Goal: Transaction & Acquisition: Book appointment/travel/reservation

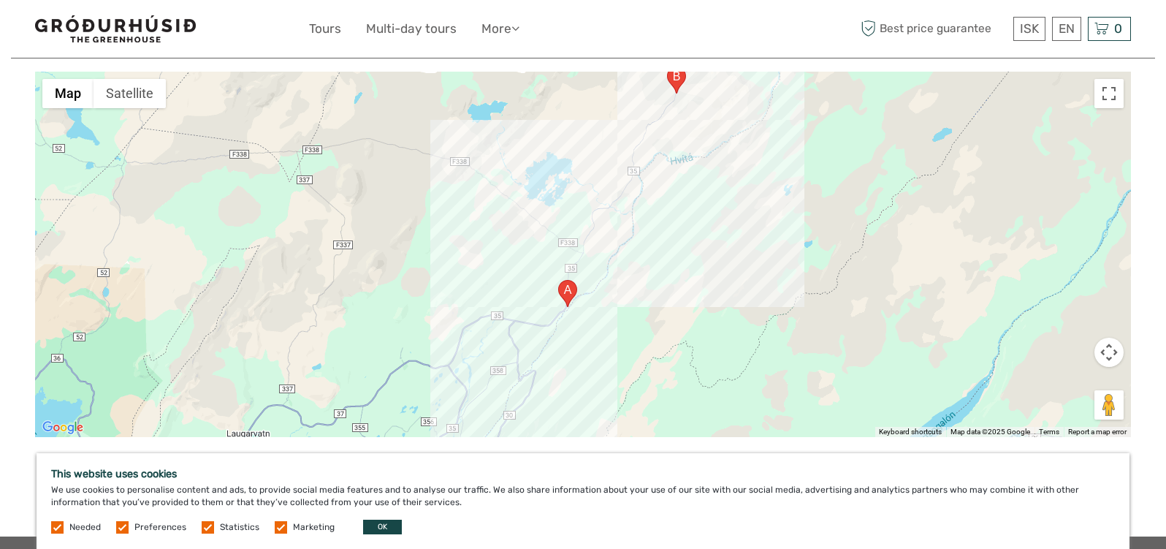
drag, startPoint x: 551, startPoint y: 290, endPoint x: 594, endPoint y: 258, distance: 53.8
click at [589, 246] on div at bounding box center [583, 254] width 1096 height 365
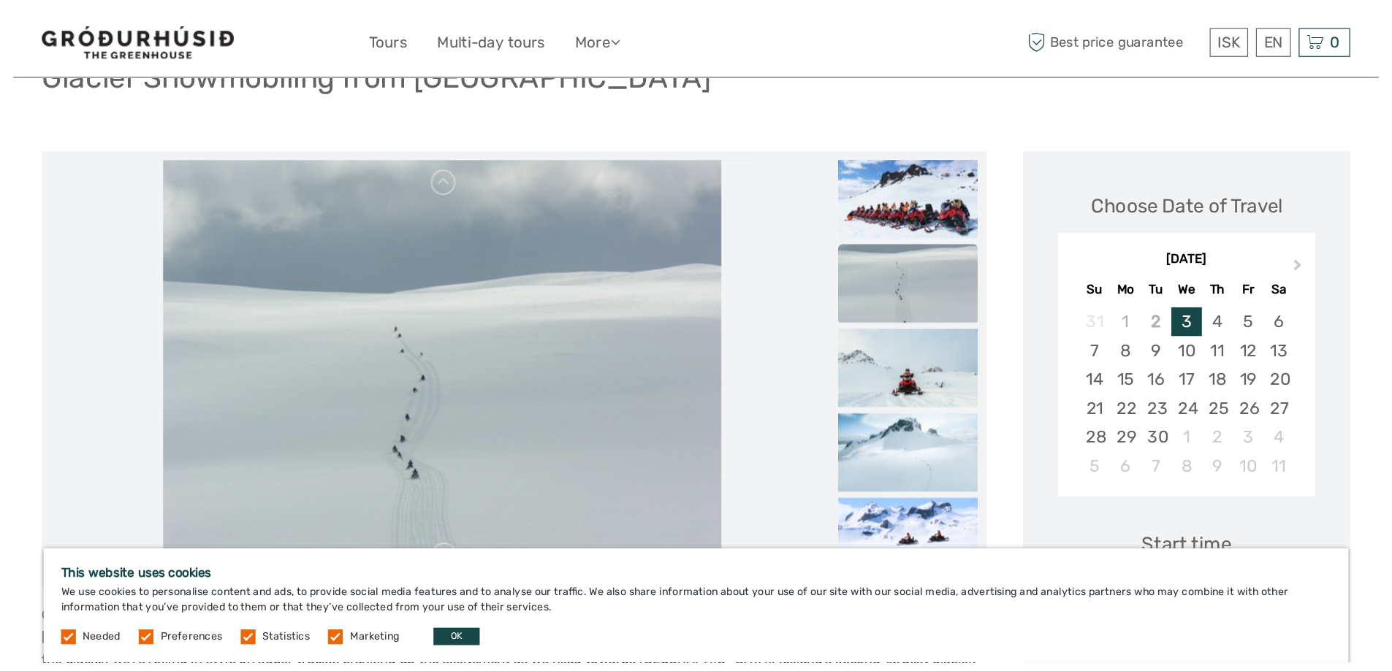
scroll to position [152, 0]
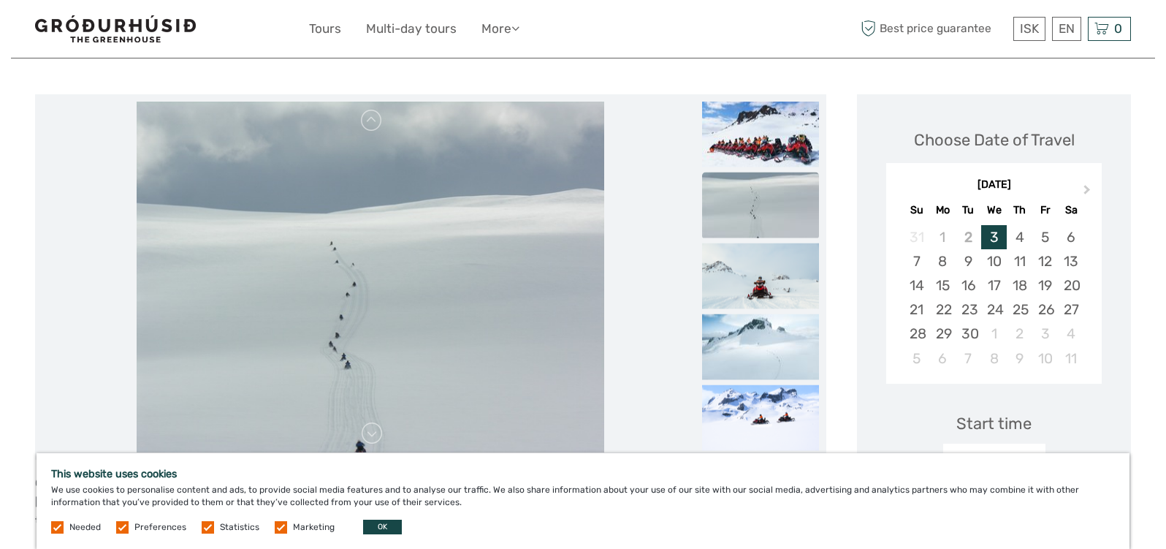
click at [368, 253] on img at bounding box center [370, 277] width 467 height 351
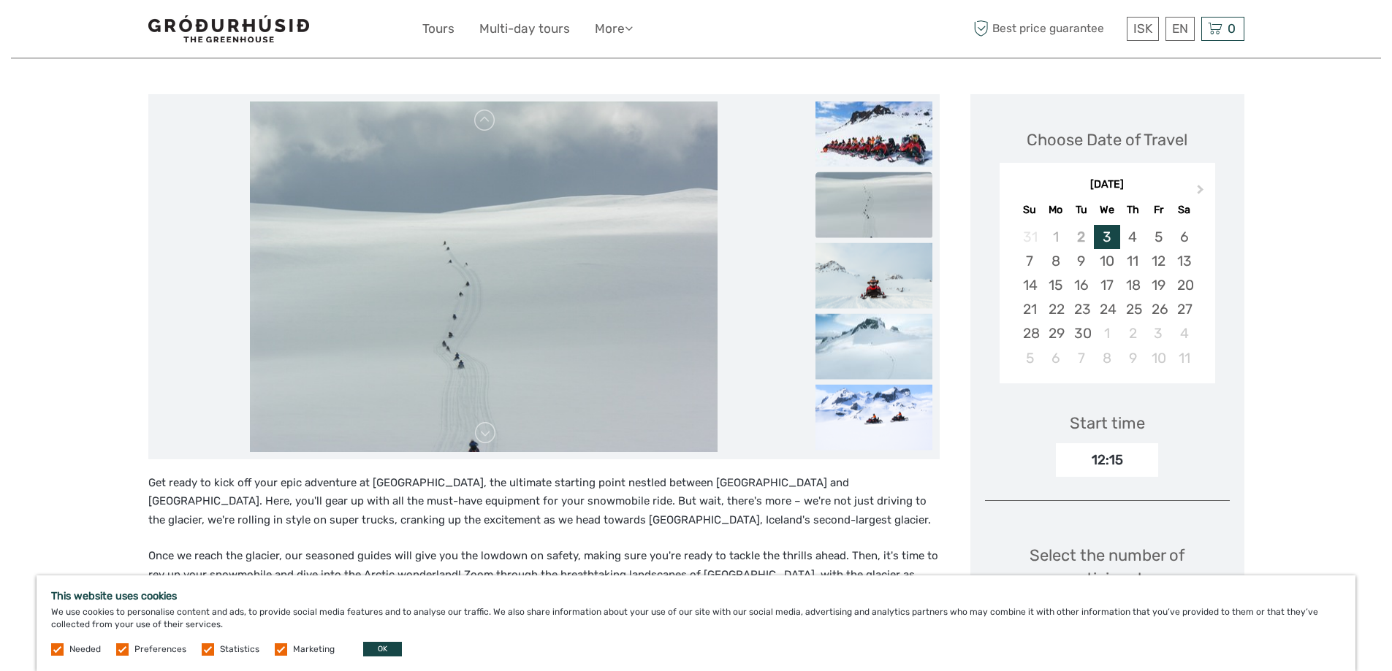
click at [602, 319] on img at bounding box center [483, 277] width 467 height 351
click at [879, 141] on img at bounding box center [873, 134] width 117 height 66
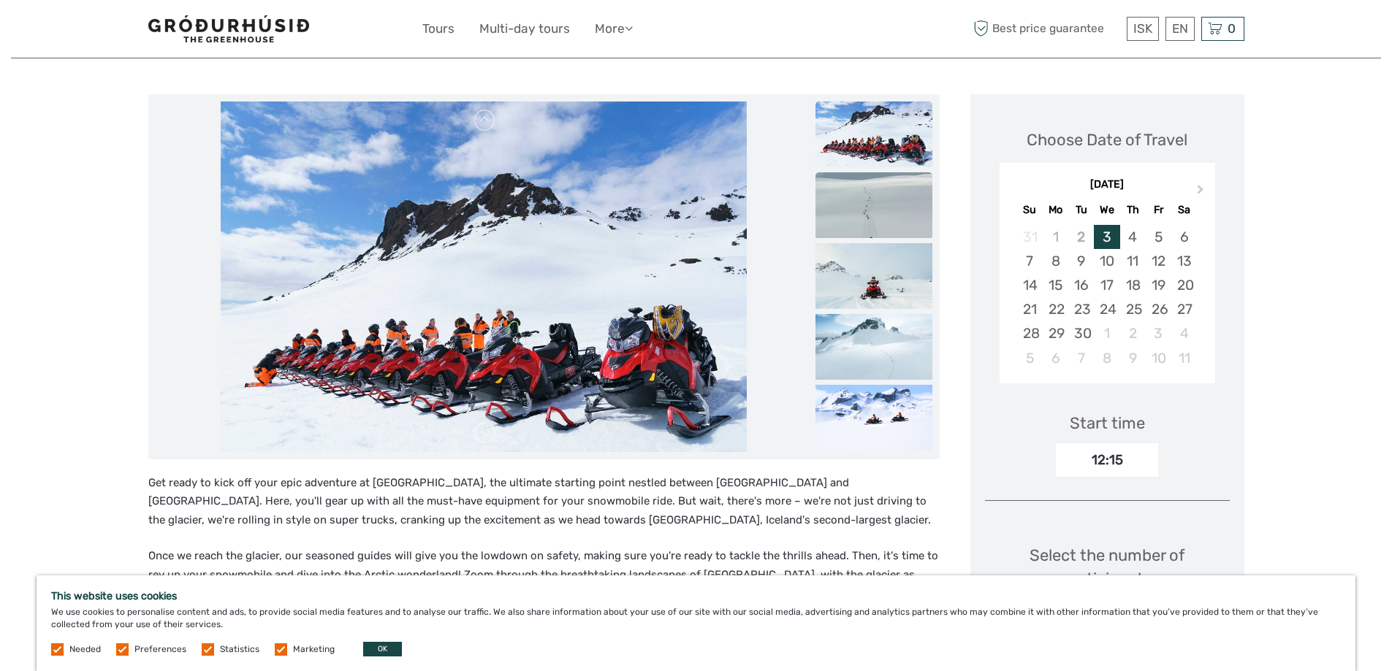
click at [853, 203] on img at bounding box center [873, 205] width 117 height 66
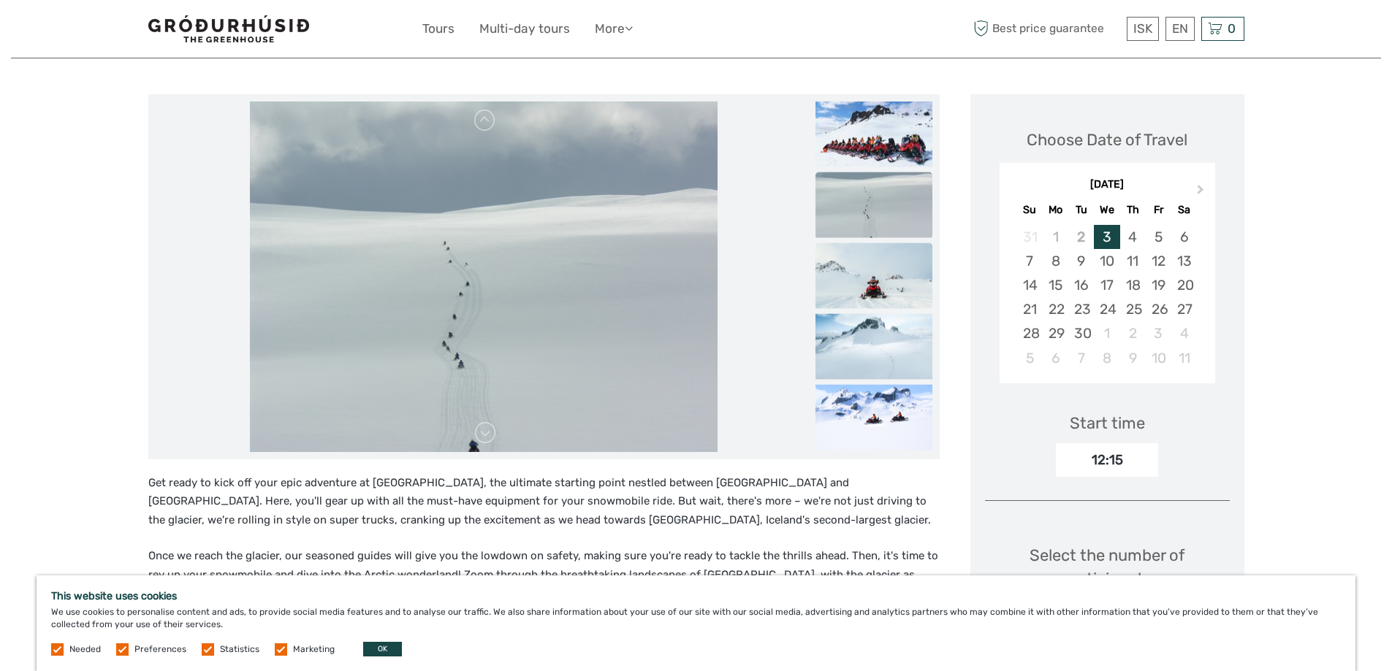
click at [877, 273] on img at bounding box center [873, 276] width 117 height 66
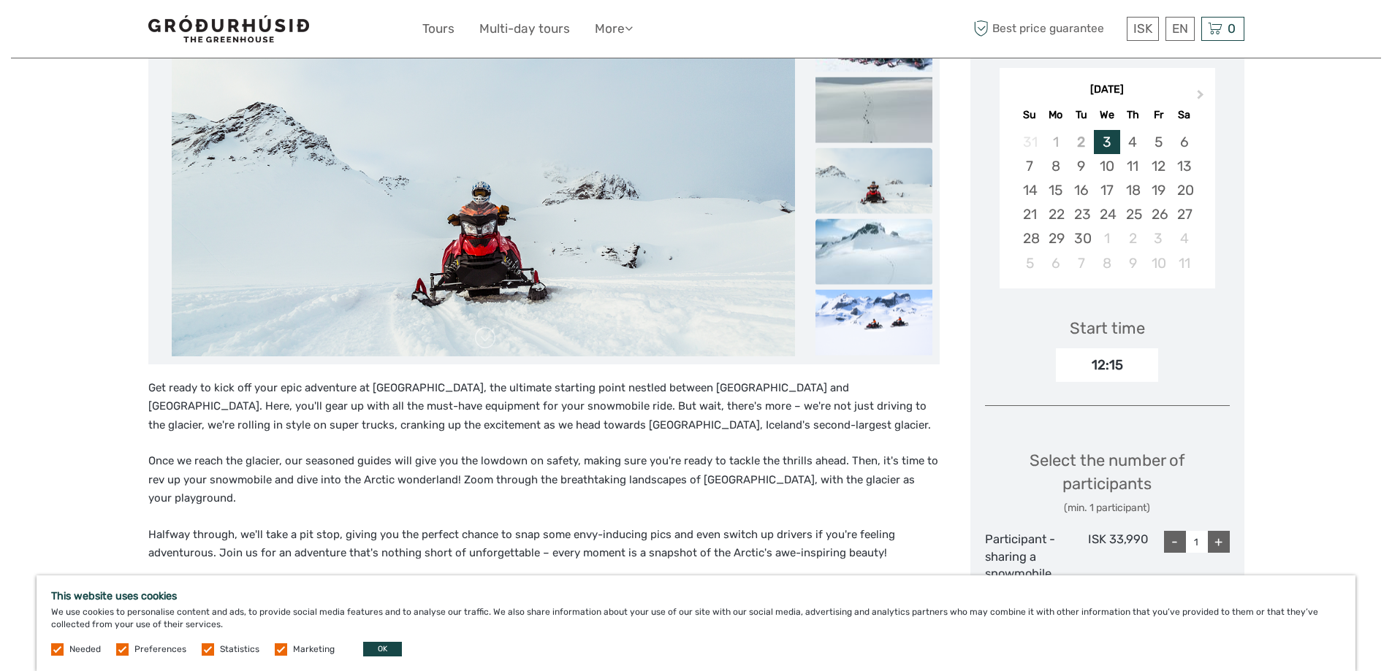
scroll to position [225, 0]
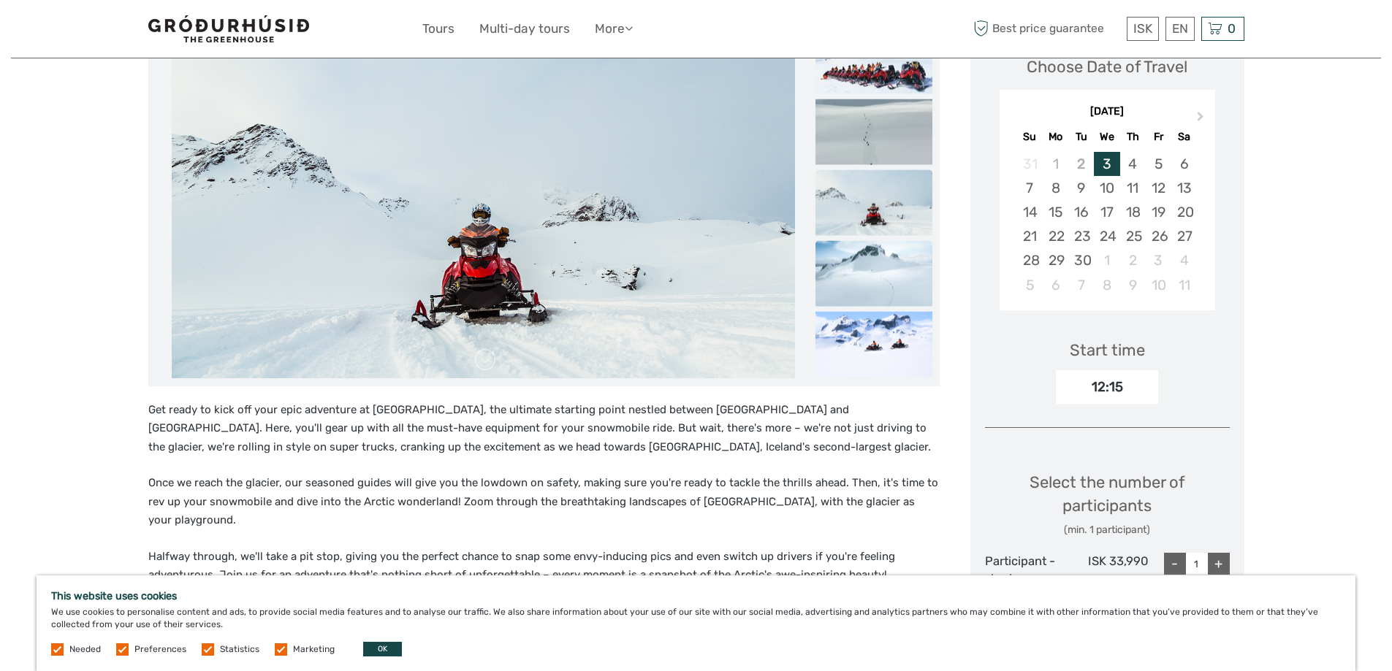
click at [889, 266] on img at bounding box center [873, 273] width 117 height 66
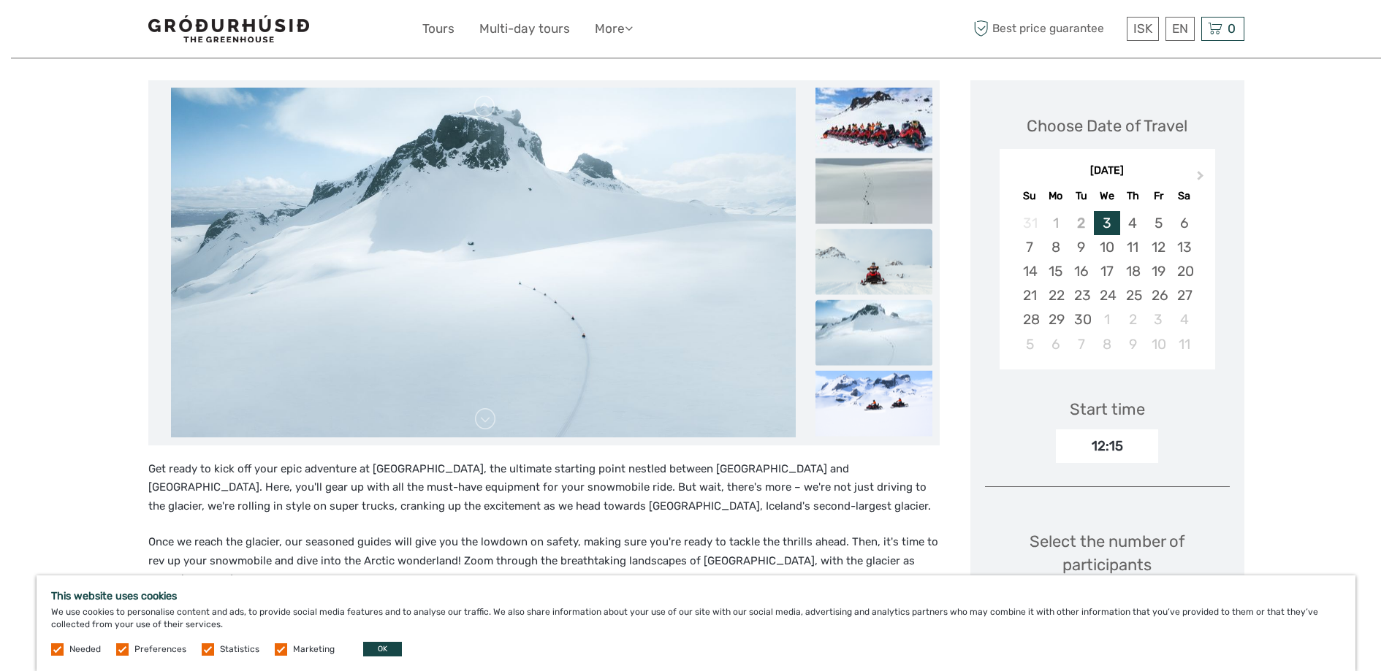
scroll to position [298, 0]
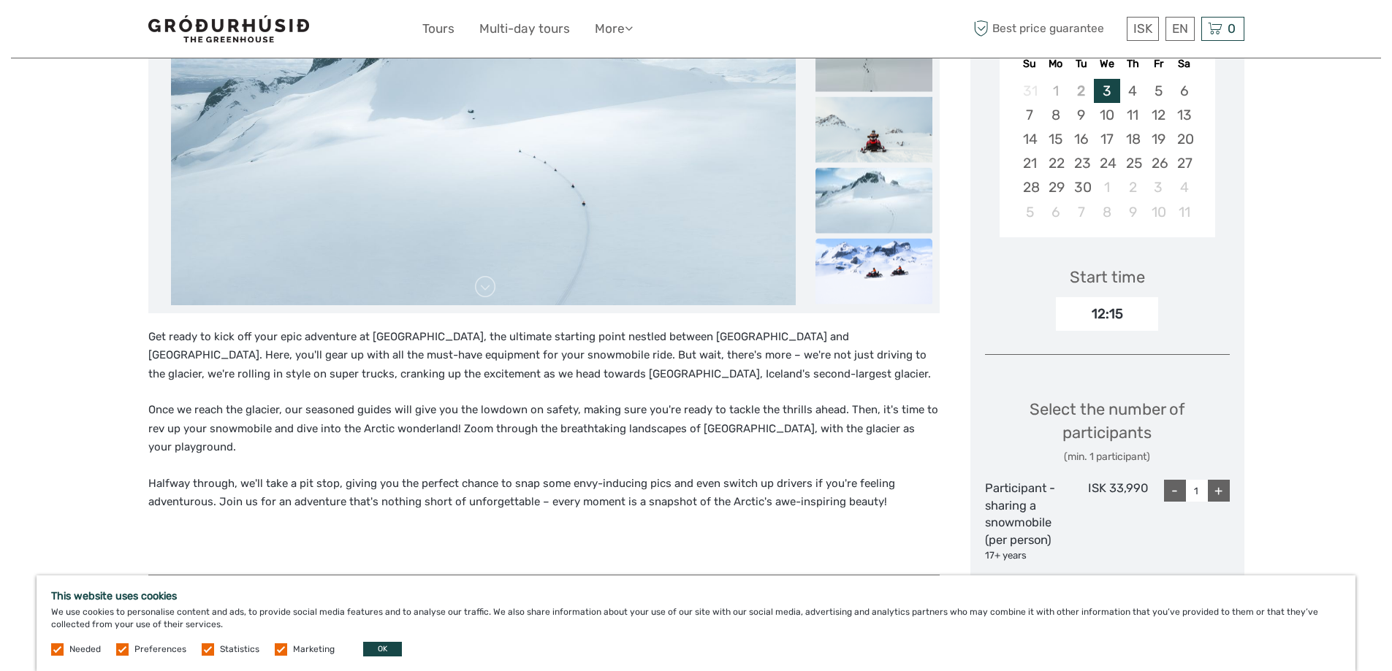
click at [890, 253] on img at bounding box center [873, 271] width 117 height 66
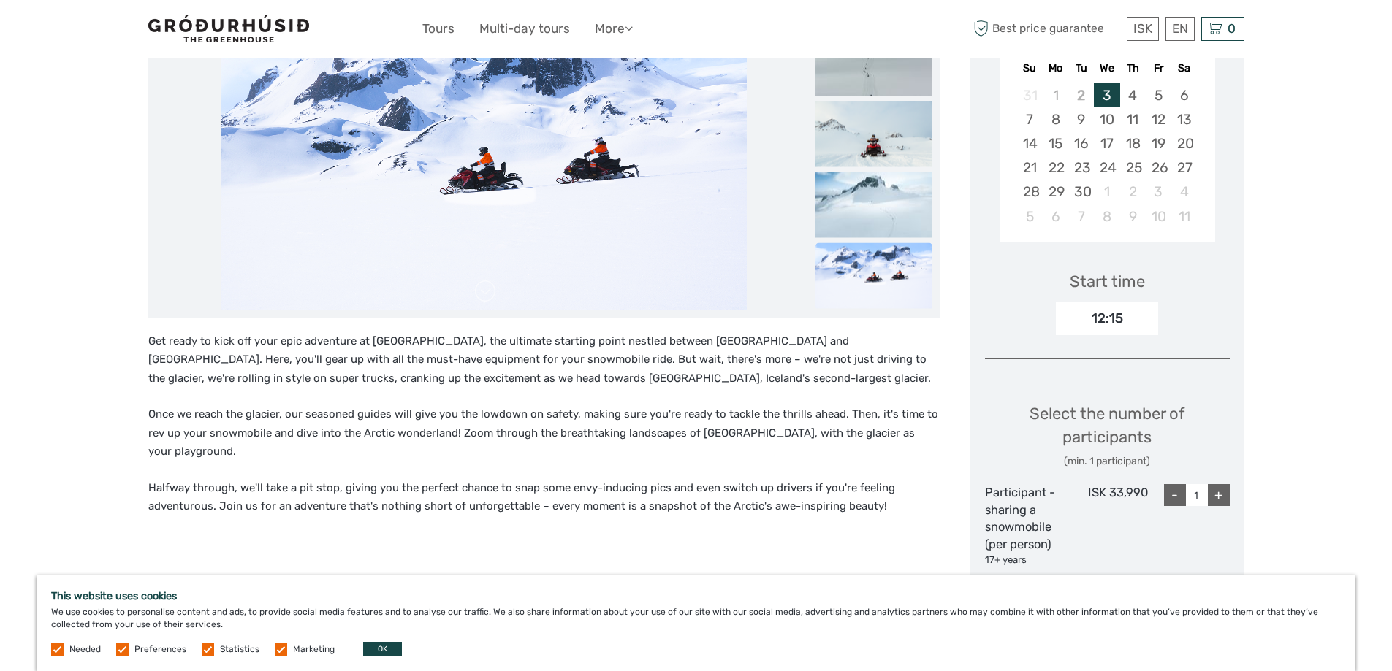
scroll to position [225, 0]
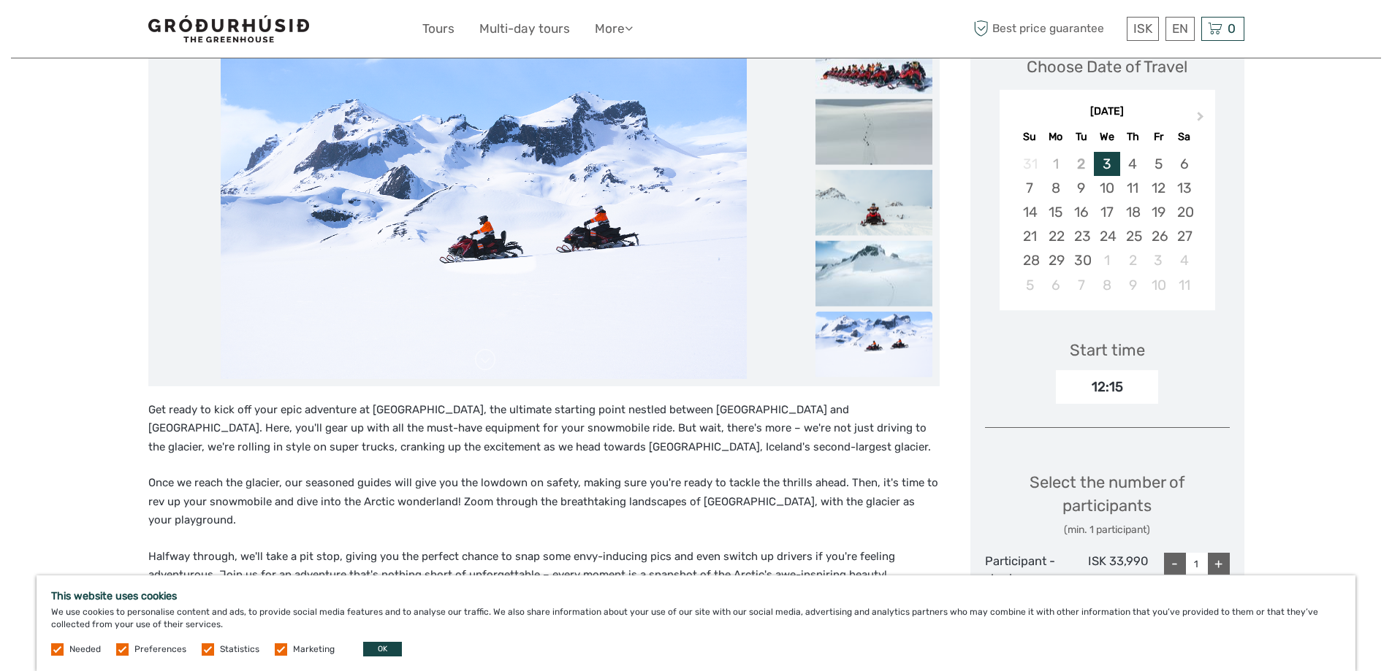
click at [863, 344] on img at bounding box center [873, 344] width 117 height 66
click at [874, 280] on img at bounding box center [873, 273] width 117 height 66
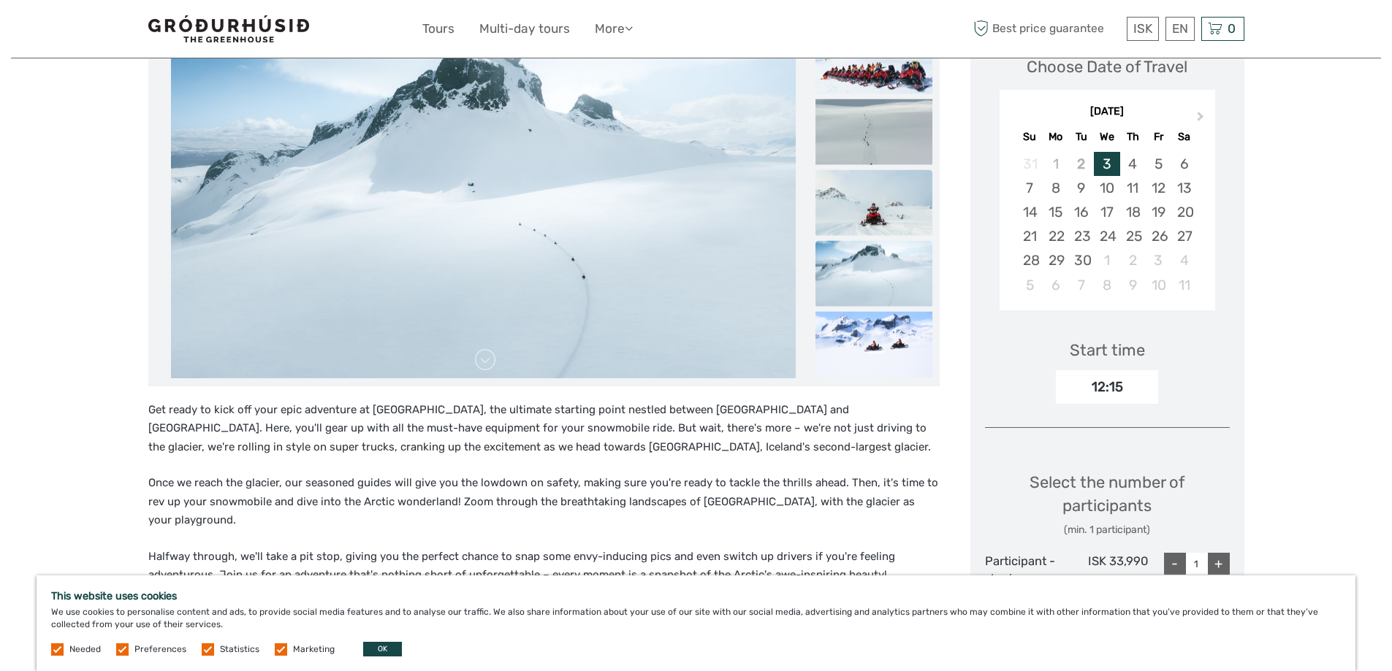
click at [868, 206] on img at bounding box center [873, 202] width 117 height 66
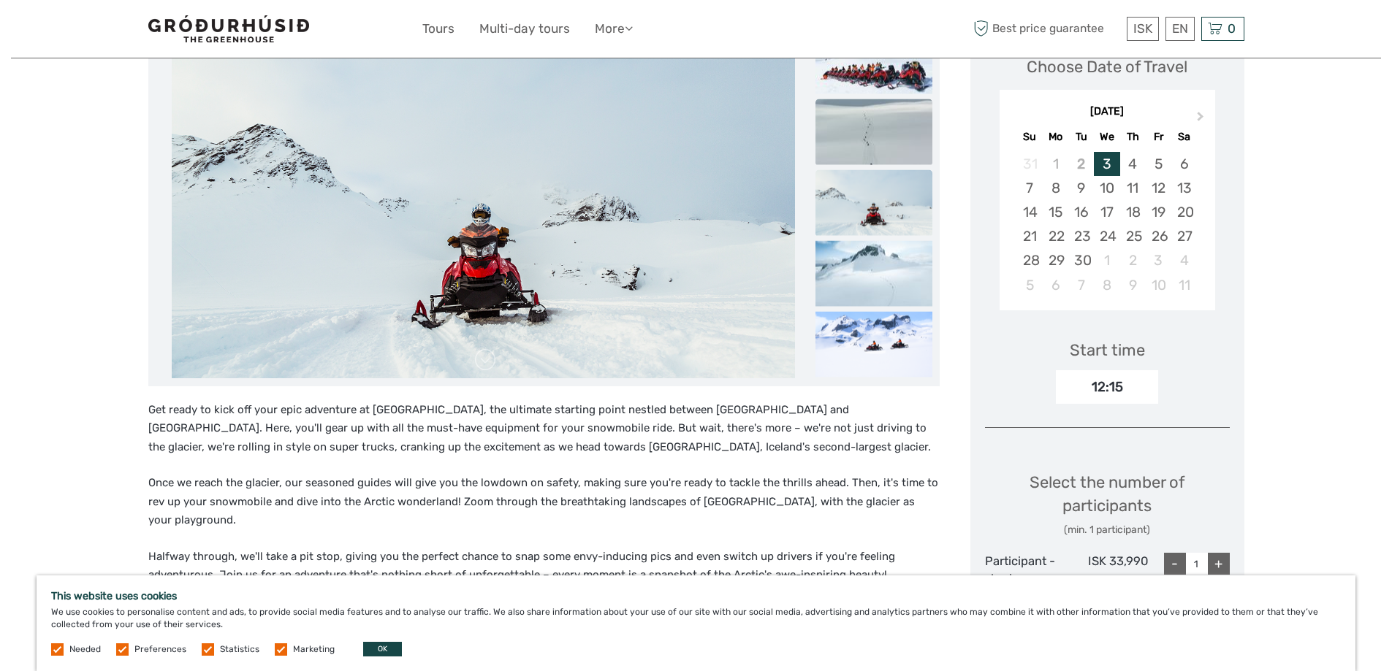
click at [898, 154] on img at bounding box center [873, 132] width 117 height 66
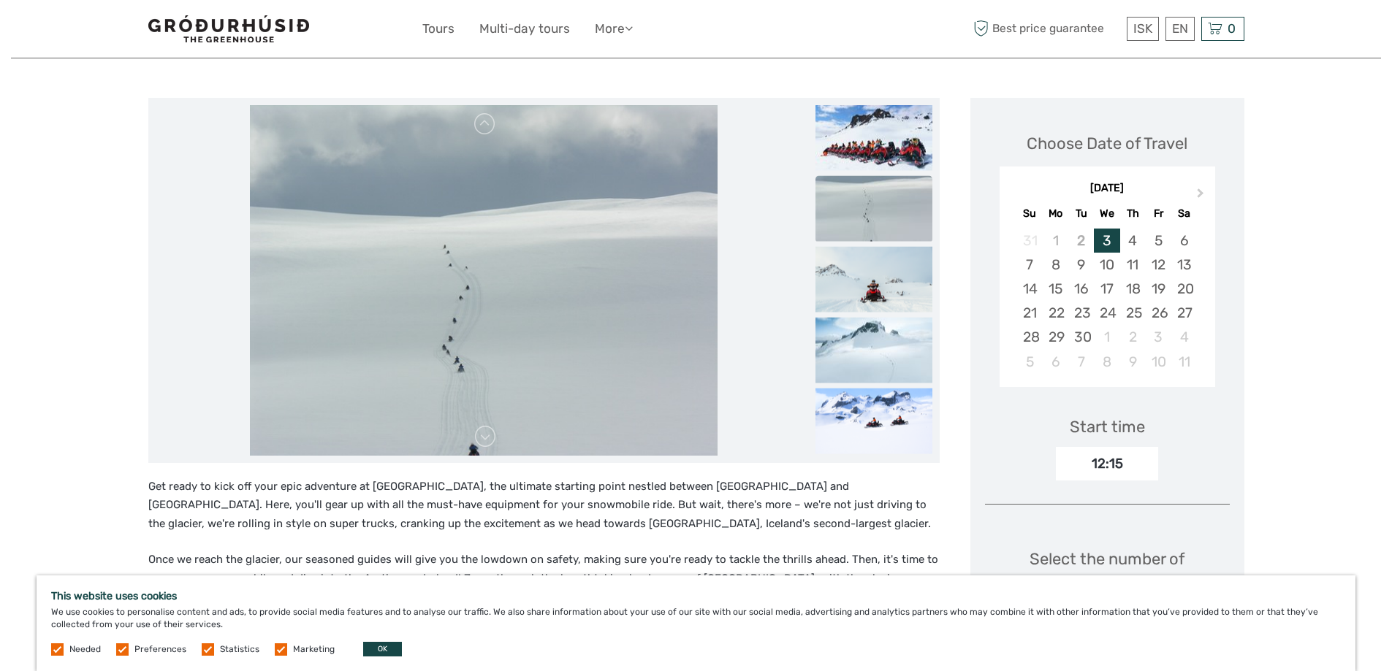
scroll to position [79, 0]
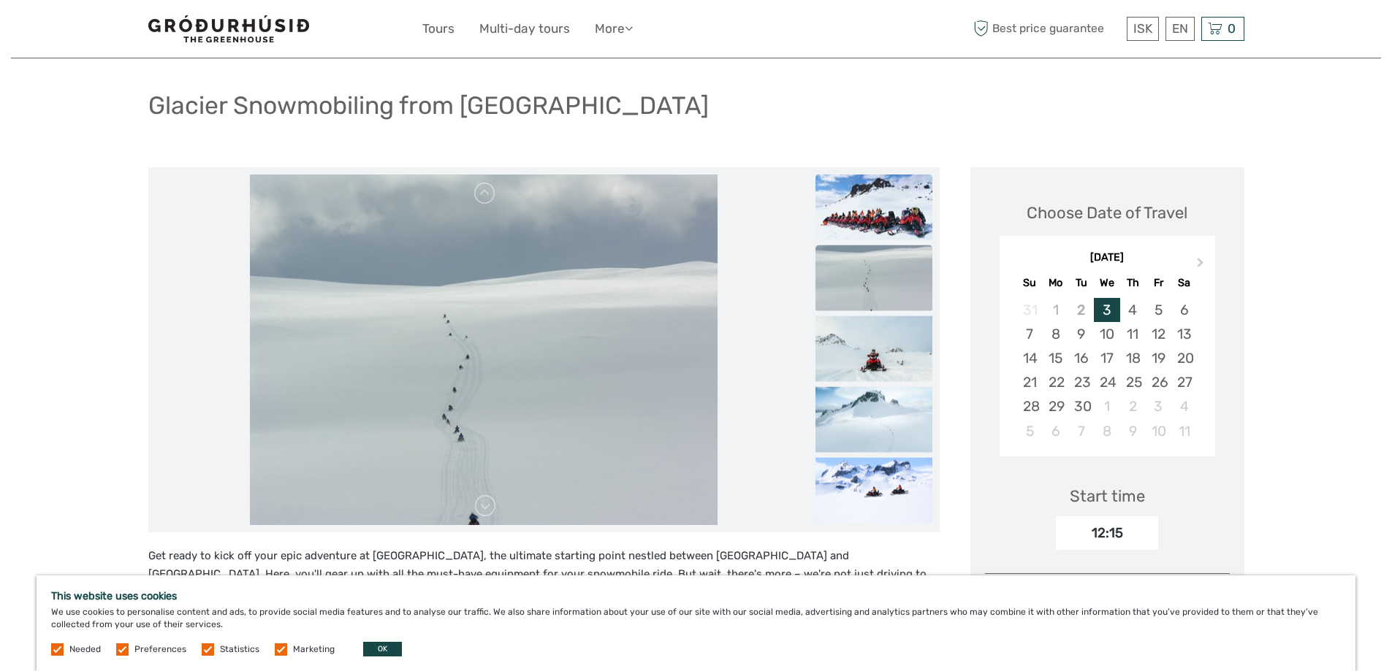
click at [882, 203] on img at bounding box center [873, 207] width 117 height 66
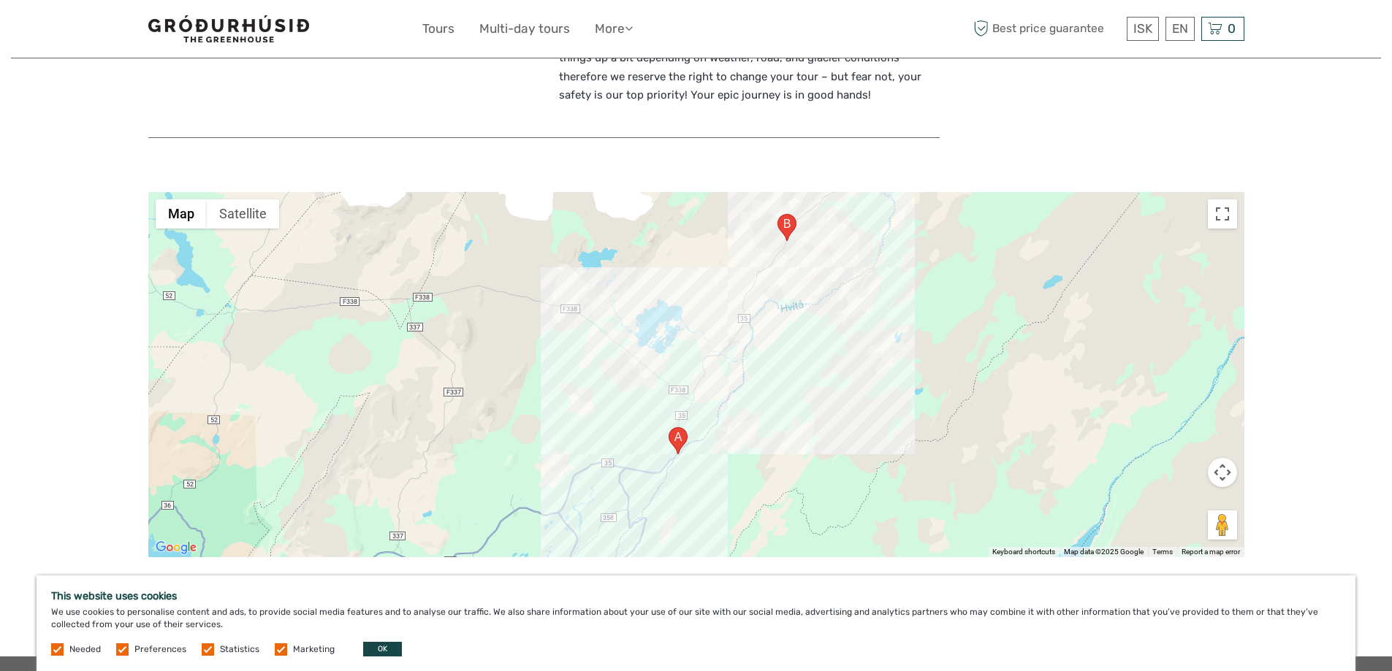
scroll to position [1467, 0]
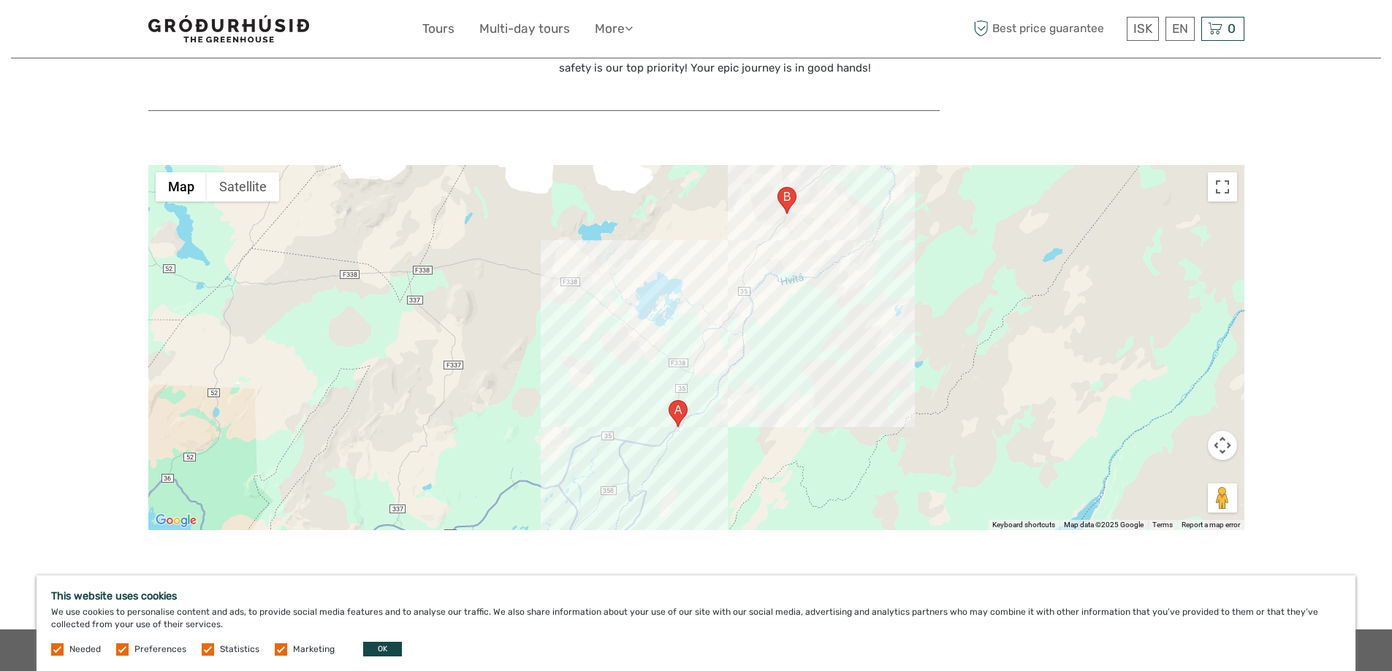
drag, startPoint x: 757, startPoint y: 53, endPoint x: 755, endPoint y: 12, distance: 41.7
click at [755, 12] on div "ISK ISK € $ £ EN English Español Deutsch Tours Multi-day tours More Travel Arti…" at bounding box center [696, 29] width 1096 height 58
click at [532, 23] on link "Multi-day tours" at bounding box center [524, 28] width 91 height 21
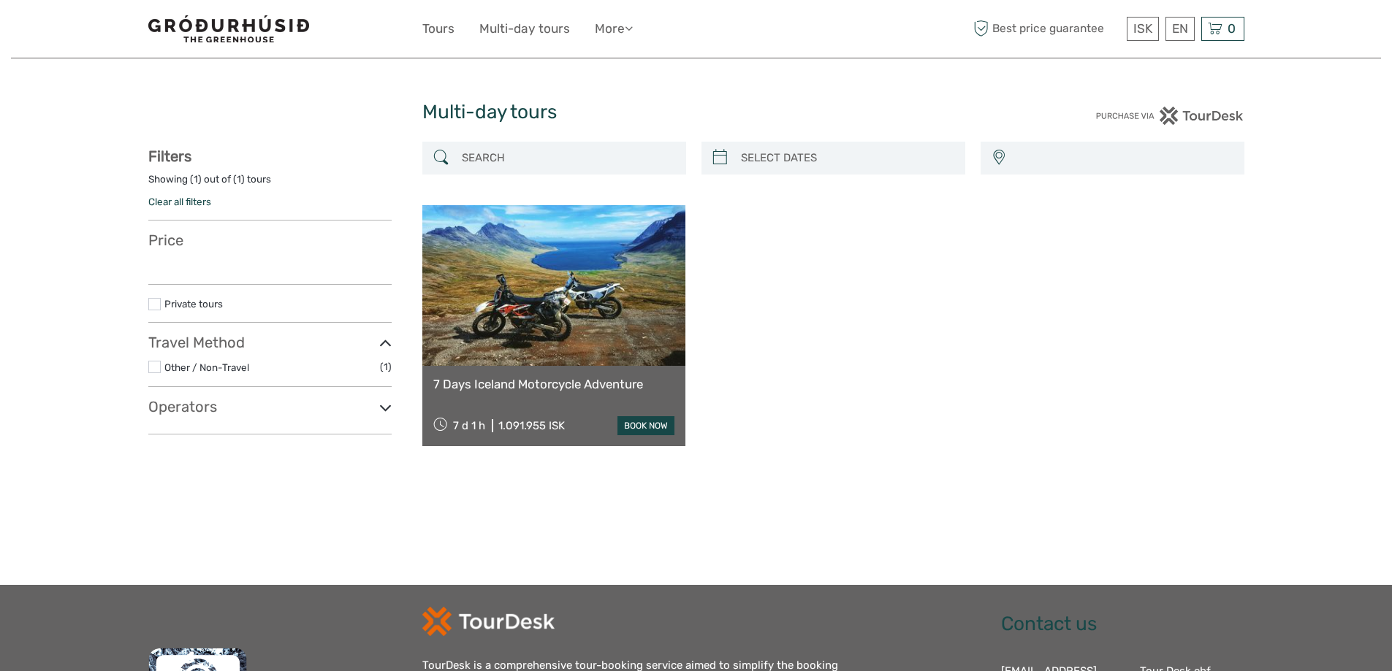
select select
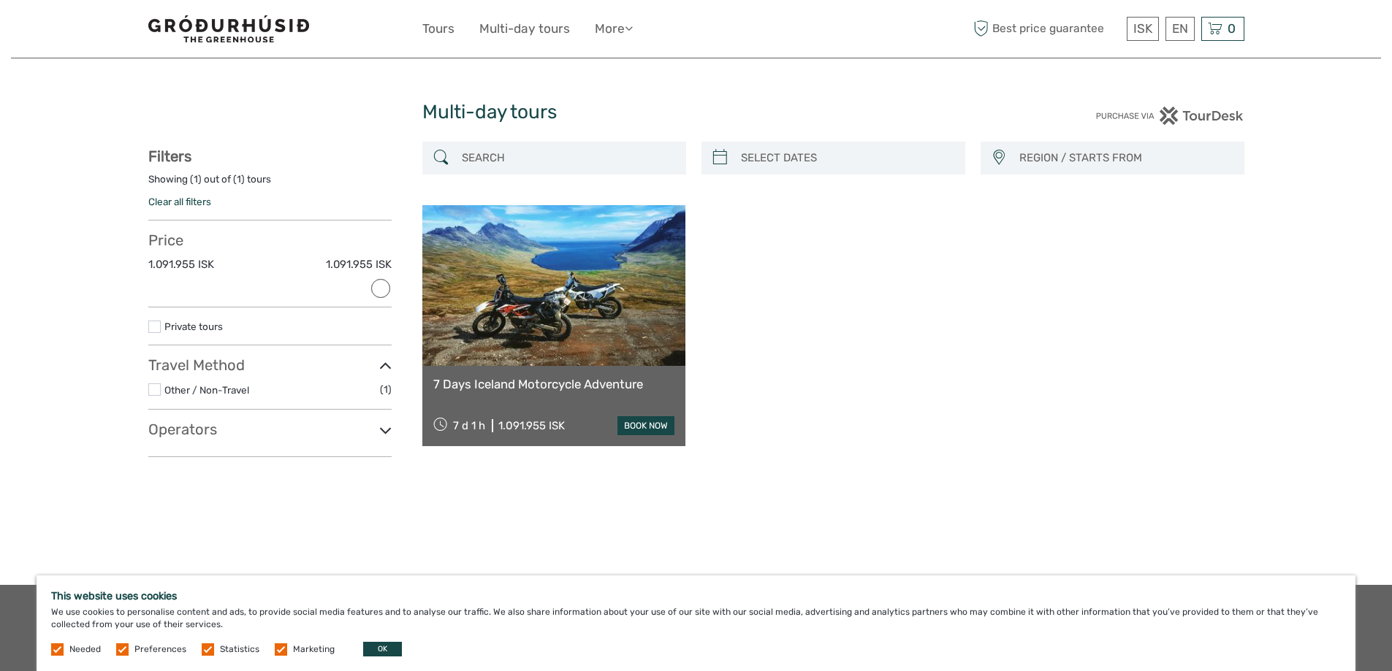
click at [569, 318] on link at bounding box center [554, 285] width 264 height 161
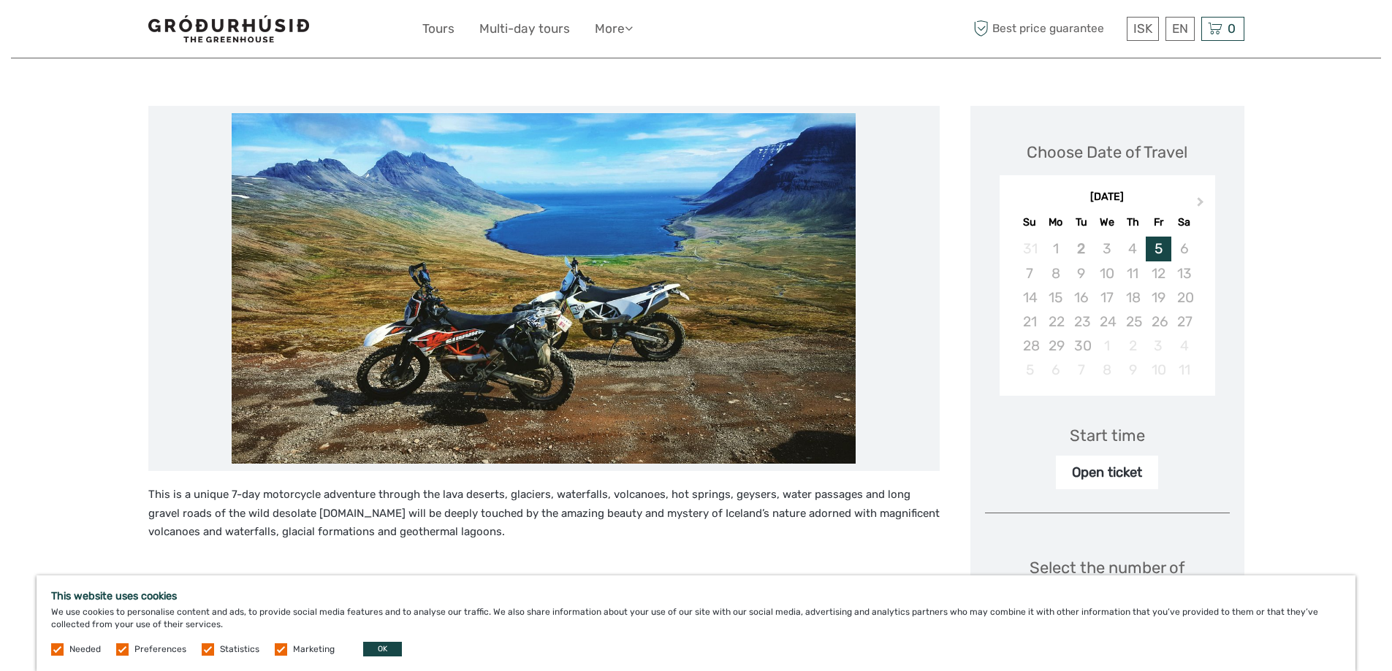
scroll to position [292, 0]
